Goal: Transaction & Acquisition: Subscribe to service/newsletter

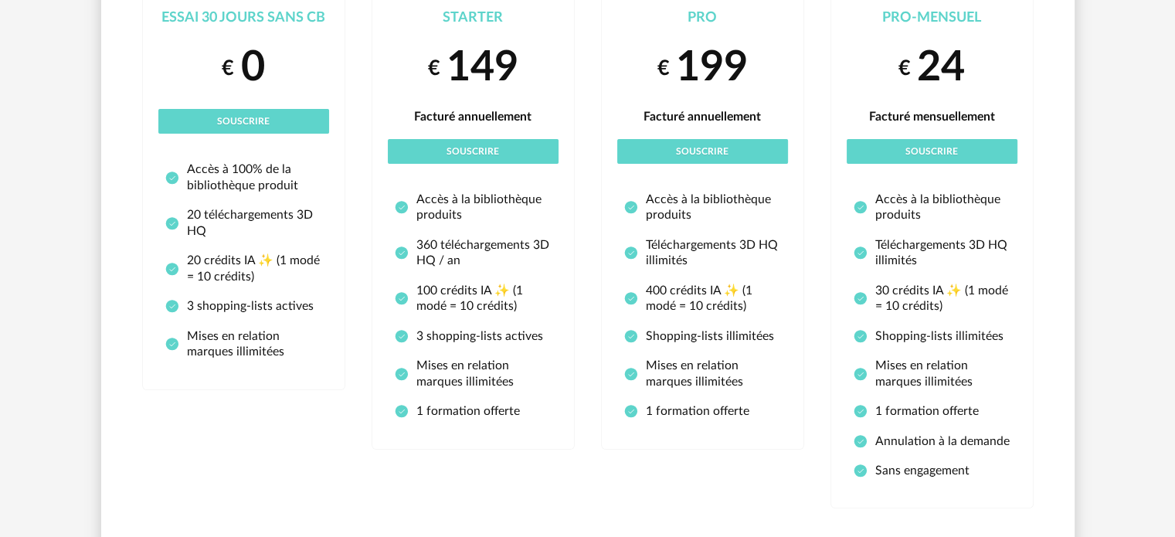
scroll to position [235, 0]
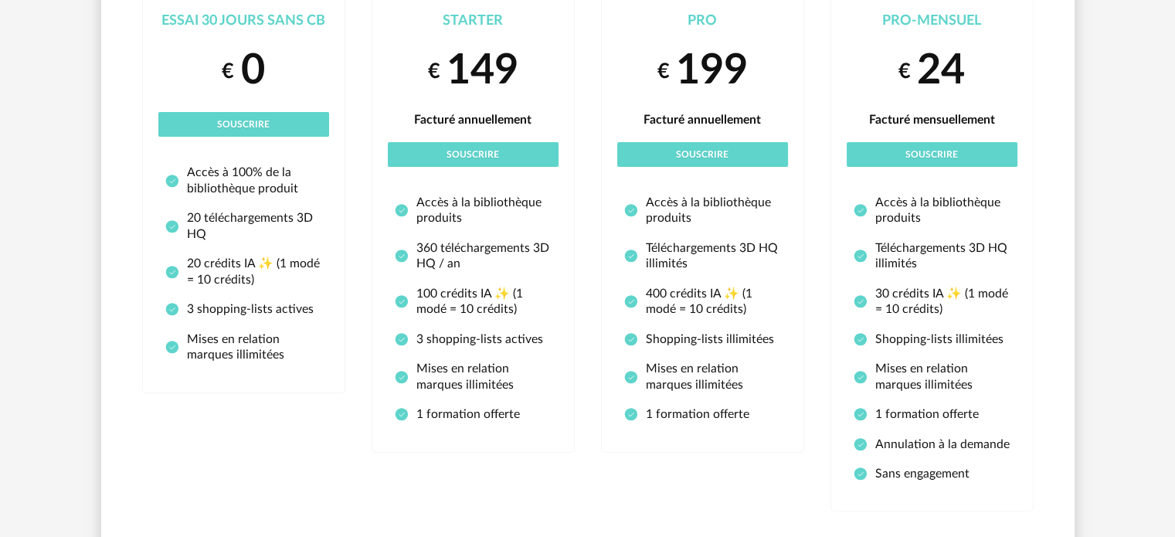
click at [1168, 400] on div "Abonnements et tarifs Choisissez une formule, puis vous serez dirigé sur le for…" at bounding box center [587, 214] width 1175 height 818
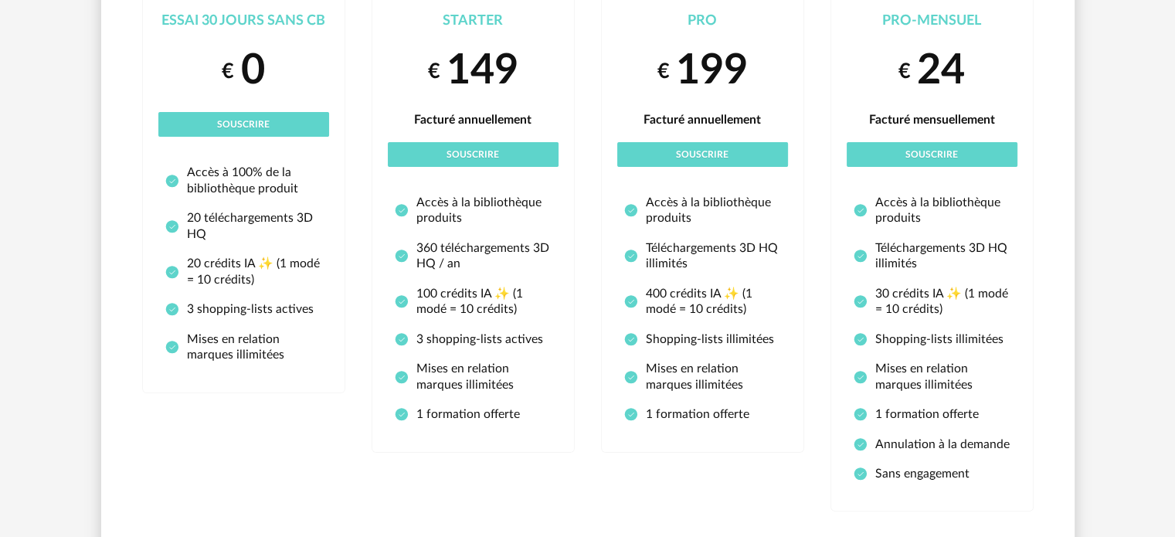
click at [1168, 400] on div "Abonnements et tarifs Choisissez une formule, puis vous serez dirigé sur le for…" at bounding box center [587, 214] width 1175 height 818
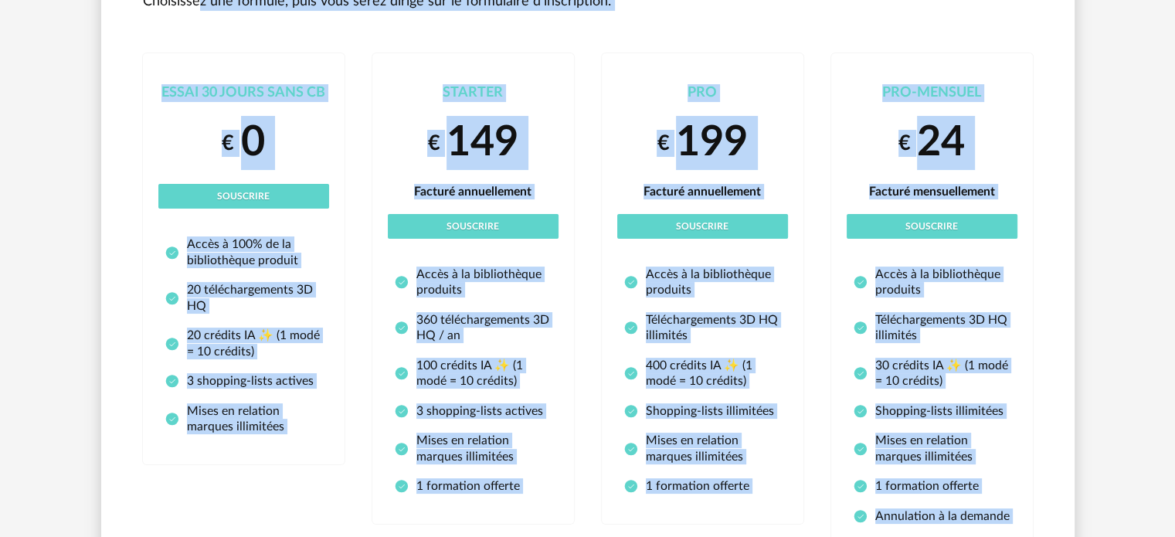
drag, startPoint x: 1053, startPoint y: 489, endPoint x: 158, endPoint y: 8, distance: 1016.2
click at [158, 8] on div "Abonnements et tarifs Choisissez une formule, puis vous serez dirigé sur le for…" at bounding box center [587, 285] width 973 height 762
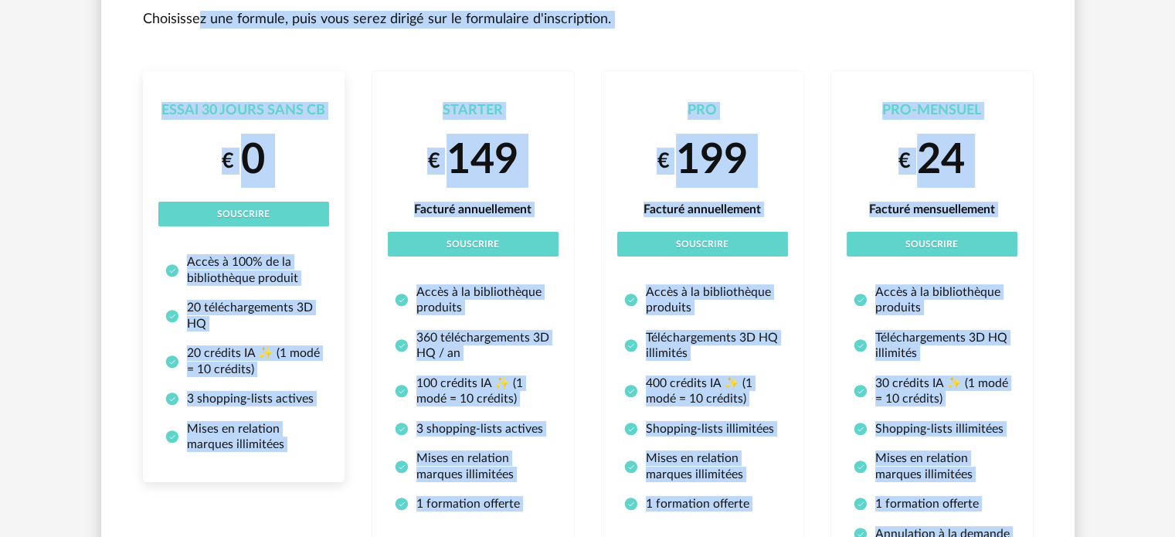
click at [165, 114] on div "Essai 30 jours sans CB" at bounding box center [243, 111] width 171 height 18
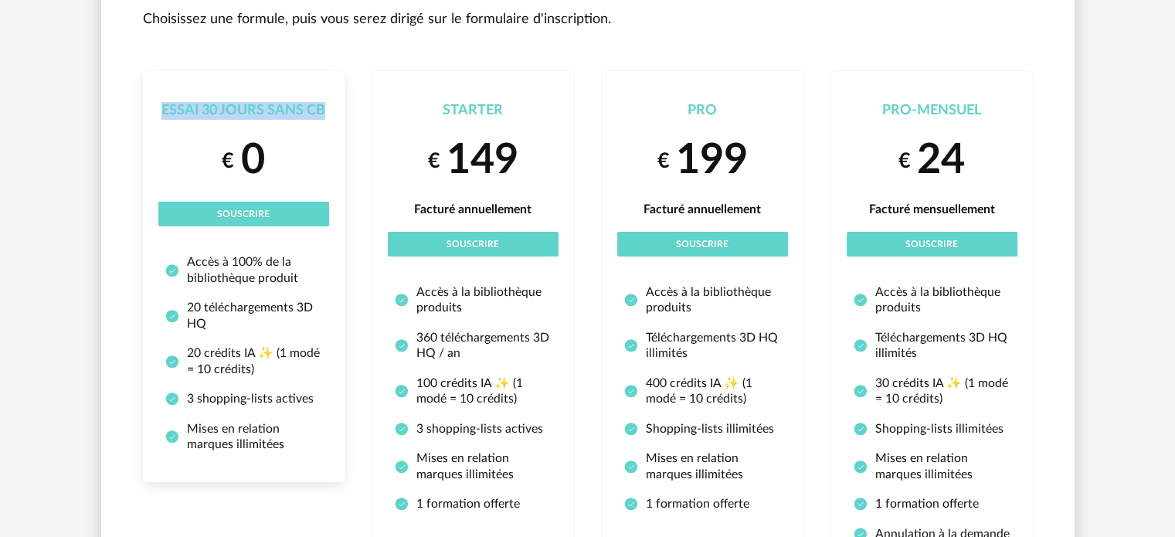
drag, startPoint x: 163, startPoint y: 108, endPoint x: 326, endPoint y: 113, distance: 163.0
click at [326, 113] on div "Essai 30 jours sans CB" at bounding box center [243, 111] width 171 height 18
click at [1132, 93] on div "Abonnements et tarifs Choisissez une formule, puis vous serez dirigé sur le for…" at bounding box center [587, 303] width 1175 height 818
